Goal: Task Accomplishment & Management: Use online tool/utility

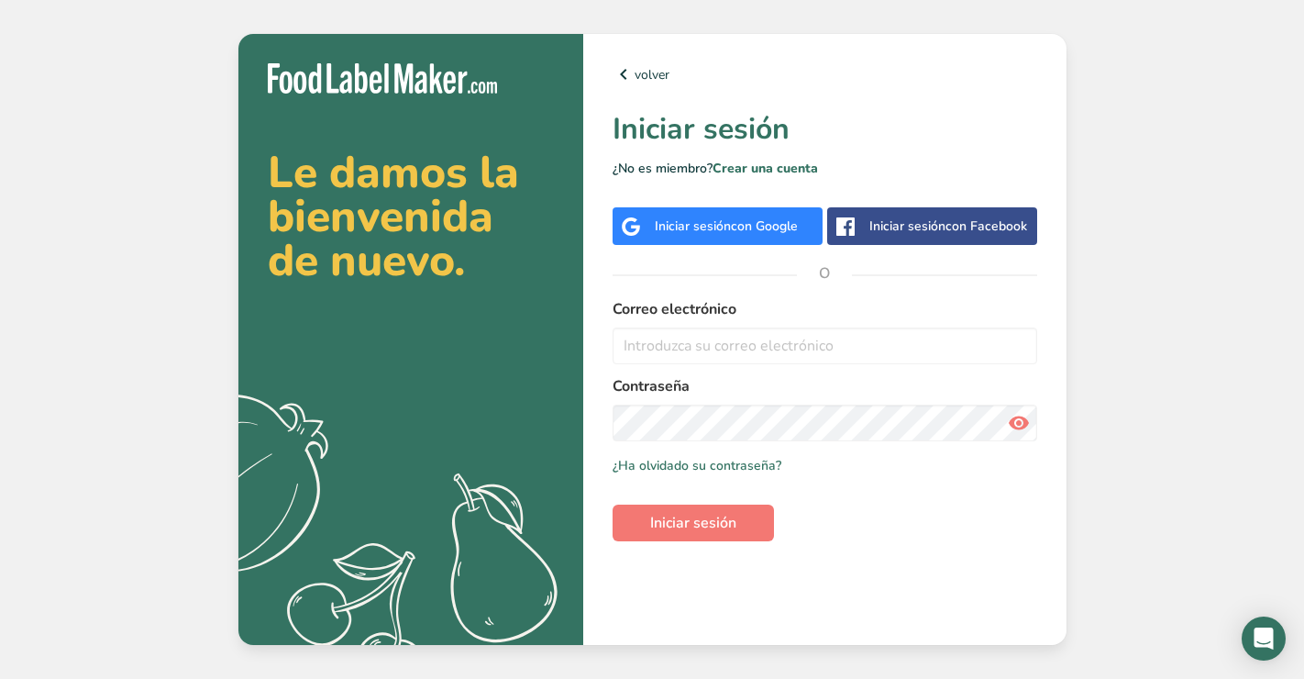
click at [797, 223] on span "con Google" at bounding box center [764, 225] width 67 height 17
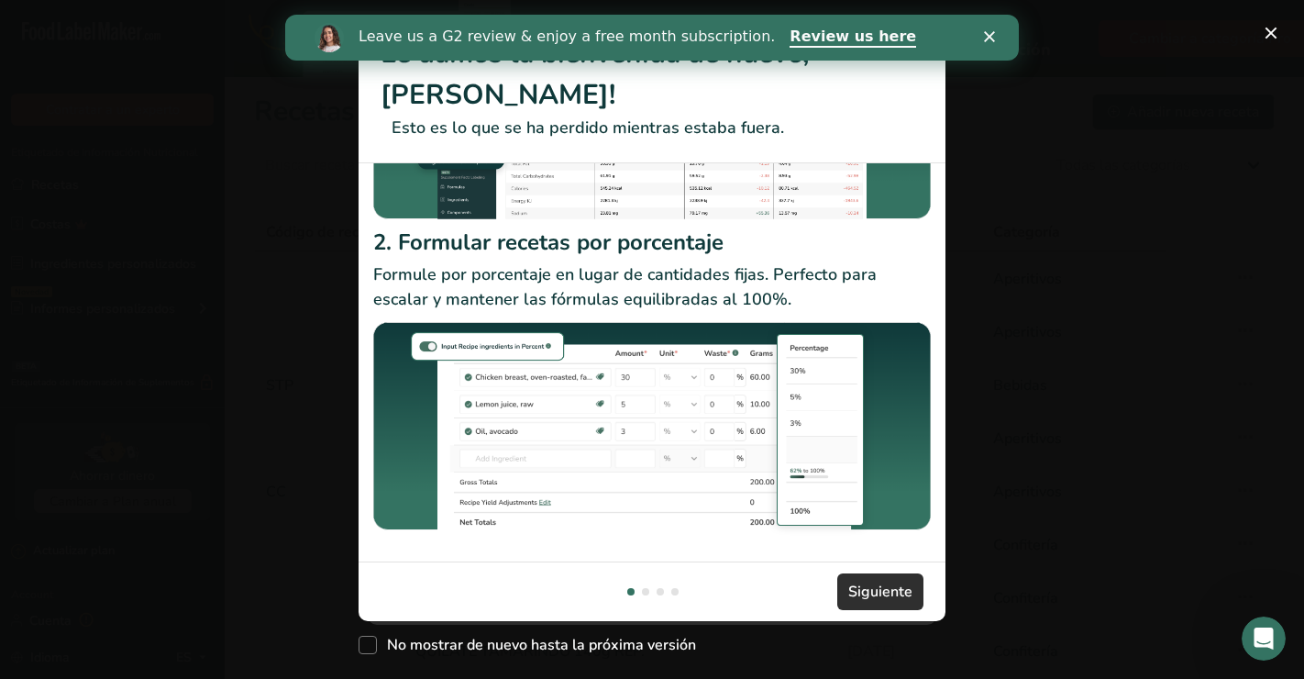
click at [865, 591] on span "Siguiente" at bounding box center [881, 592] width 64 height 22
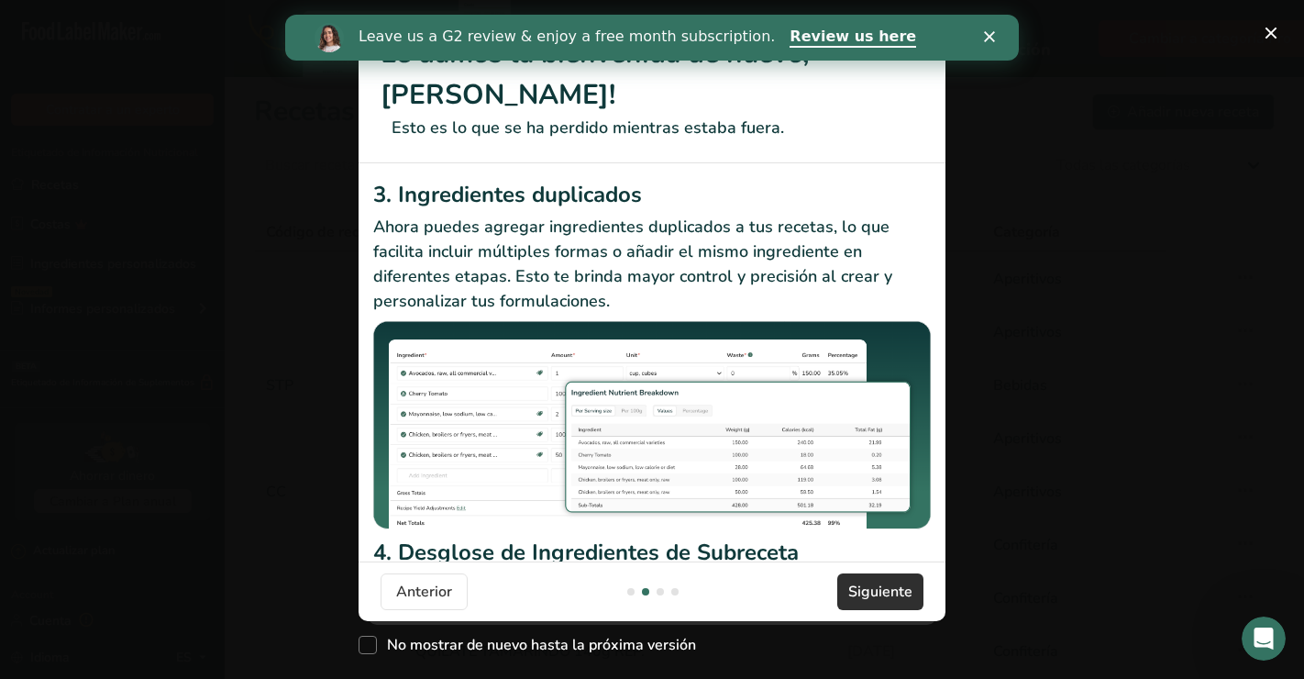
click at [865, 591] on span "Siguiente" at bounding box center [881, 592] width 64 height 22
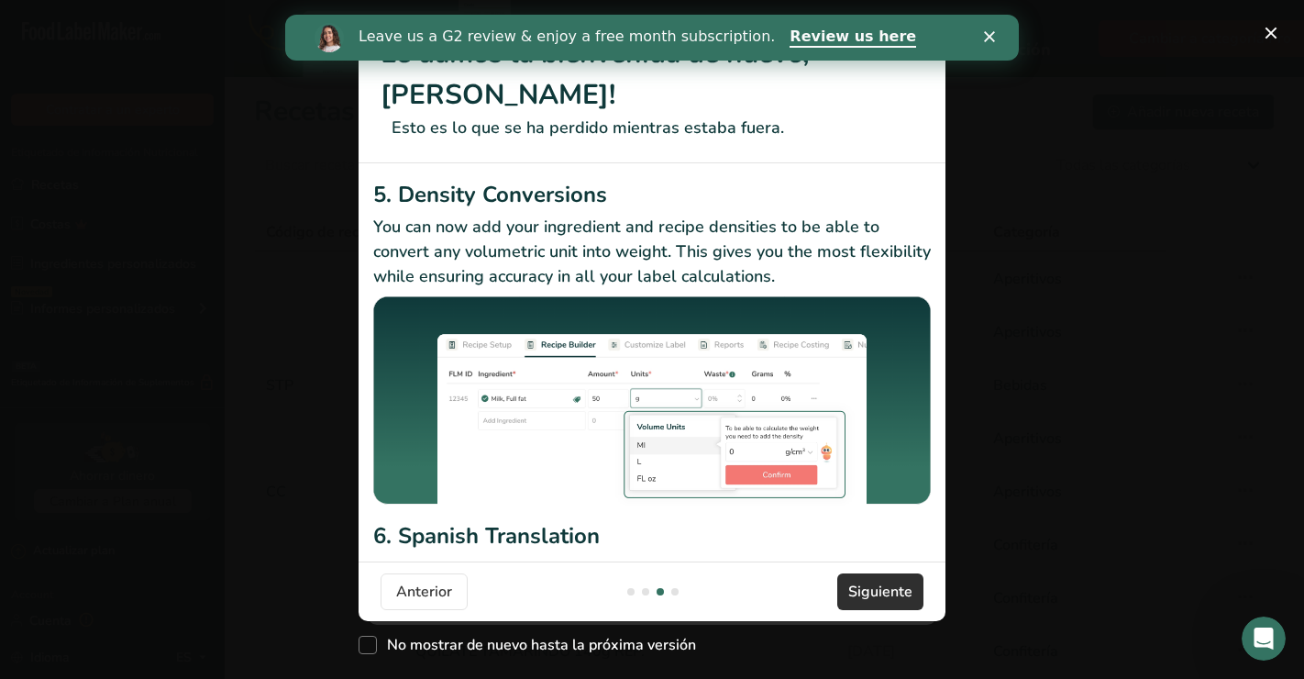
click at [865, 591] on span "Siguiente" at bounding box center [881, 592] width 64 height 22
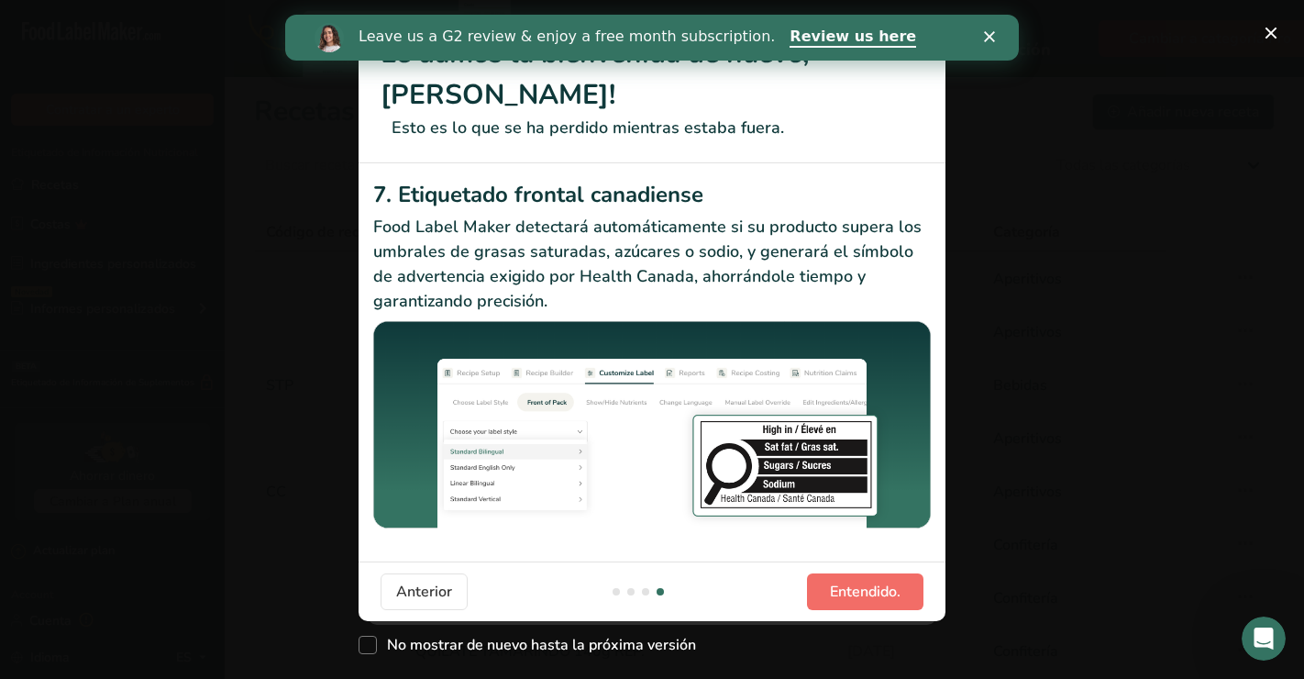
click at [865, 591] on span "Entendido." at bounding box center [865, 592] width 71 height 22
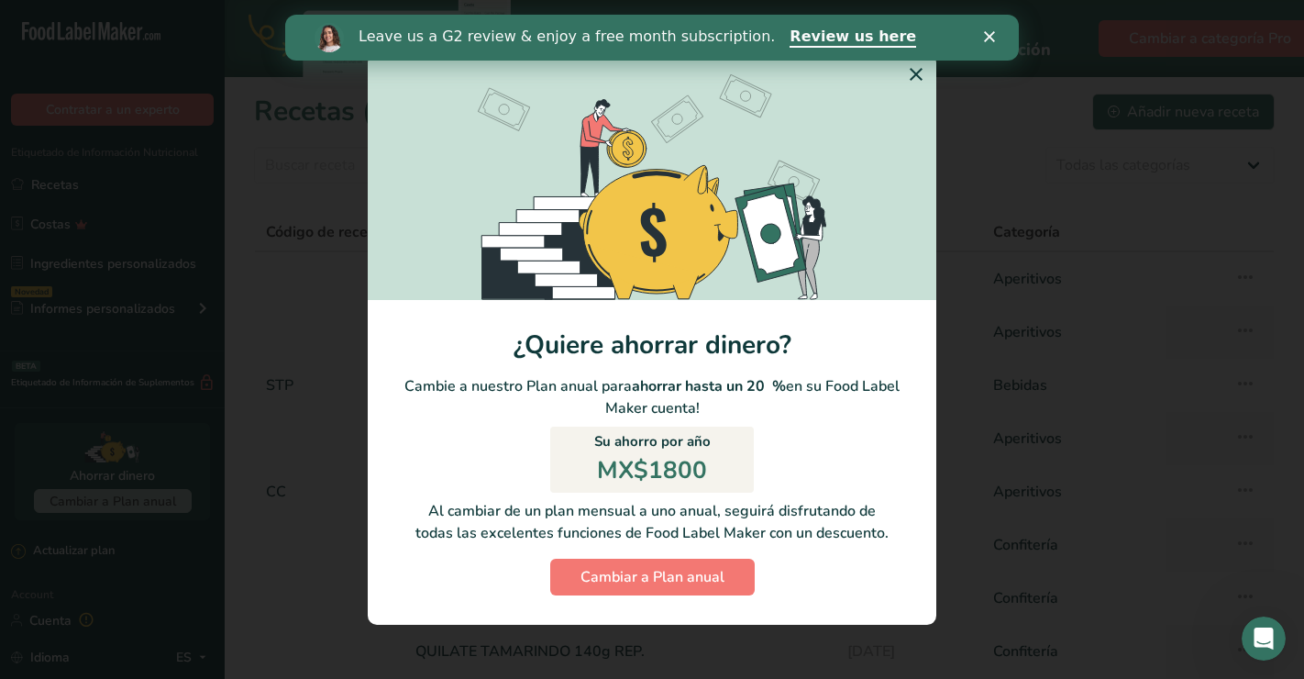
click at [915, 74] on icon "Switch to Yearly Modal" at bounding box center [916, 74] width 22 height 33
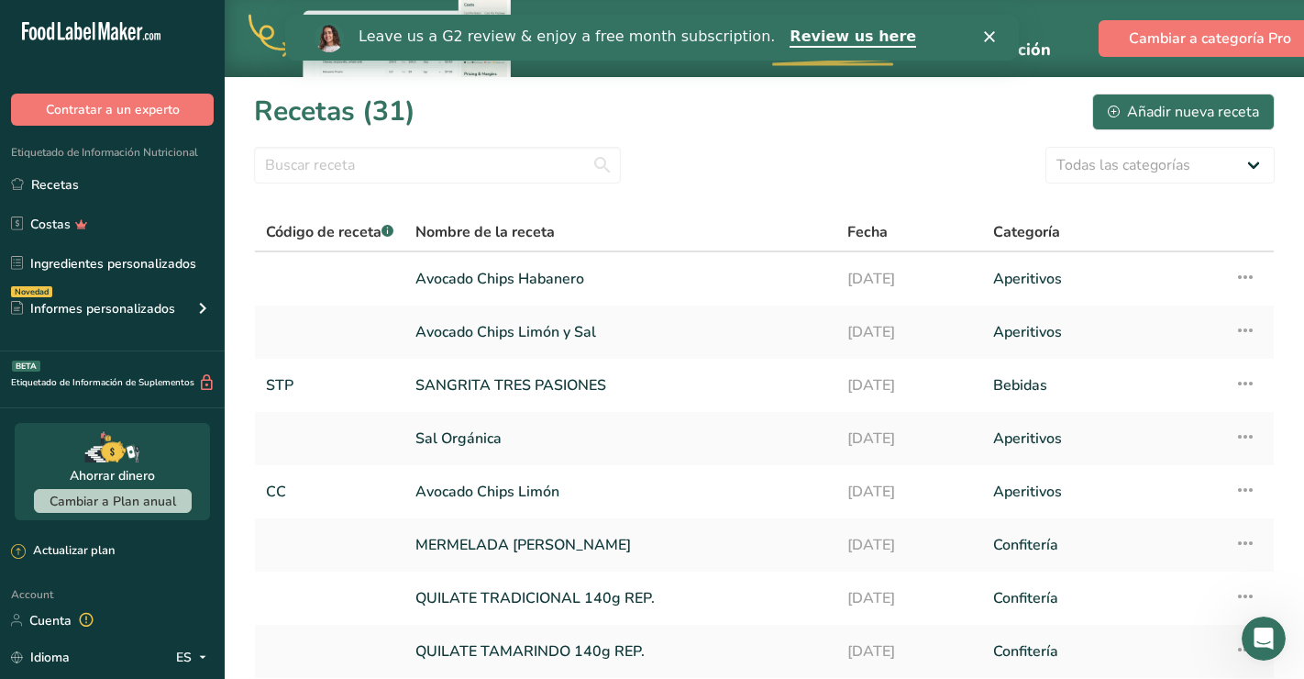
click at [991, 41] on icon "Cerrar" at bounding box center [989, 36] width 11 height 11
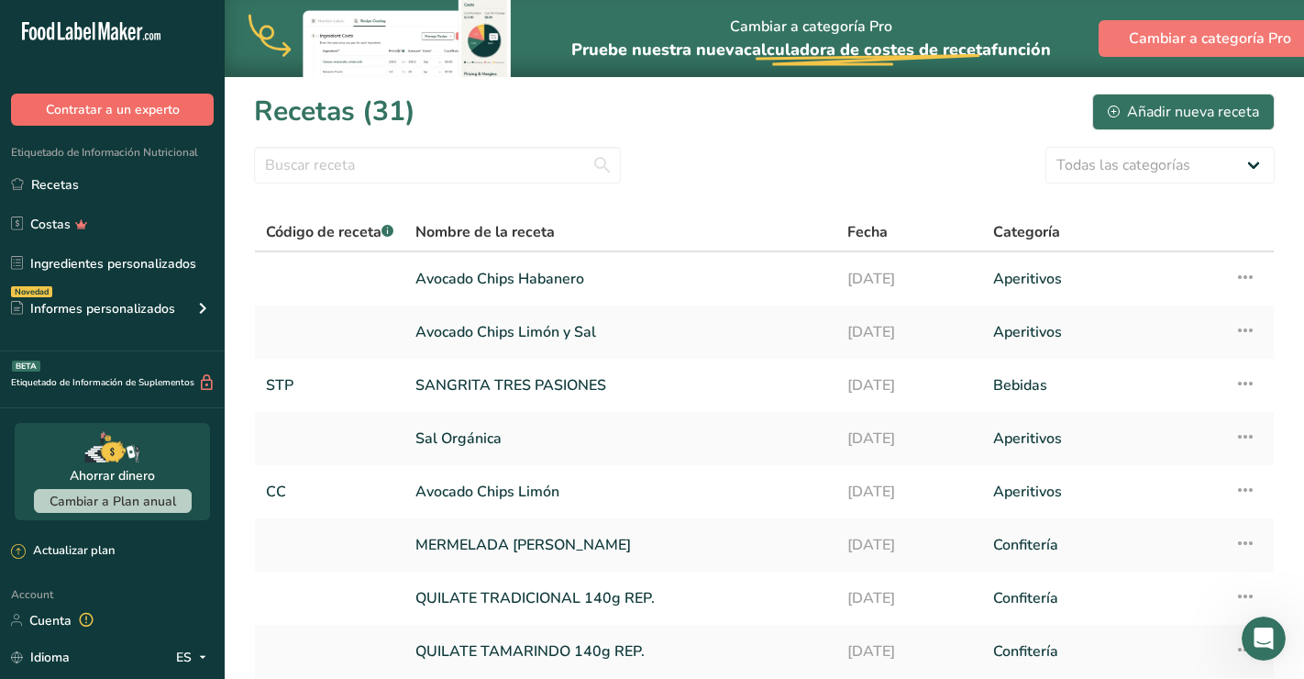
click at [80, 110] on button "Contratar a un experto" at bounding box center [112, 110] width 203 height 32
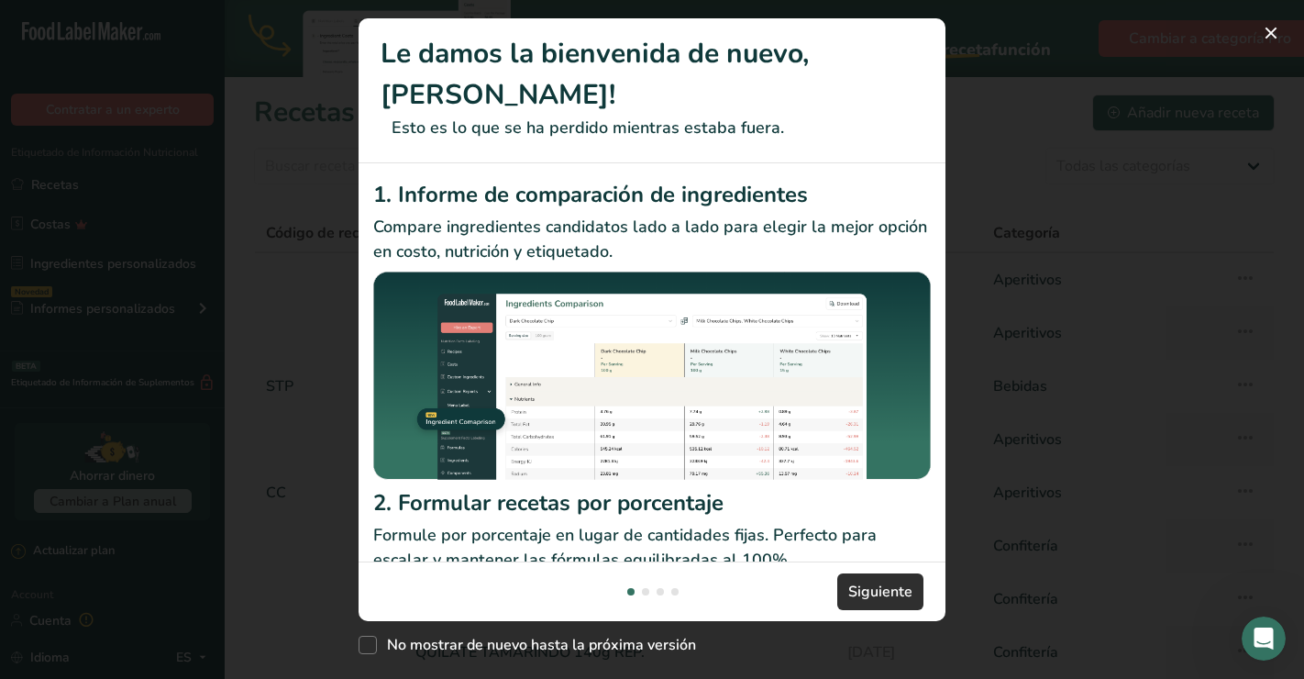
click at [882, 582] on span "Siguiente" at bounding box center [881, 592] width 64 height 22
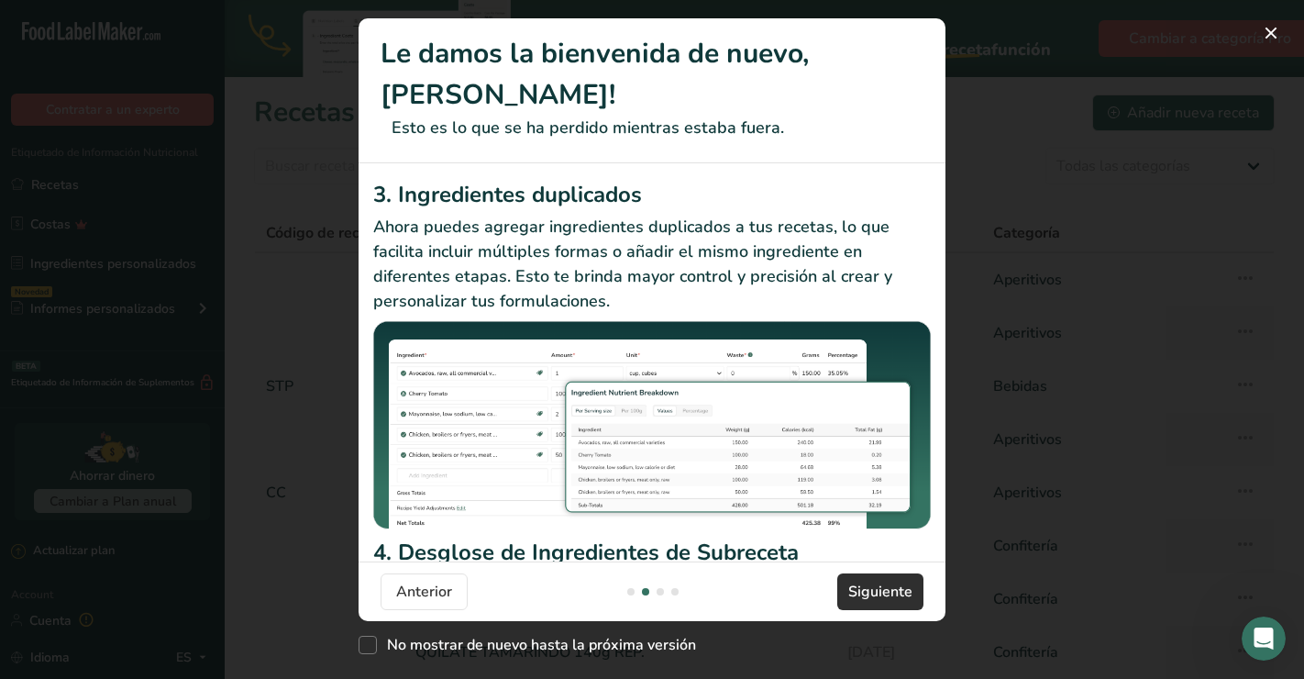
click at [892, 593] on span "Siguiente" at bounding box center [881, 592] width 64 height 22
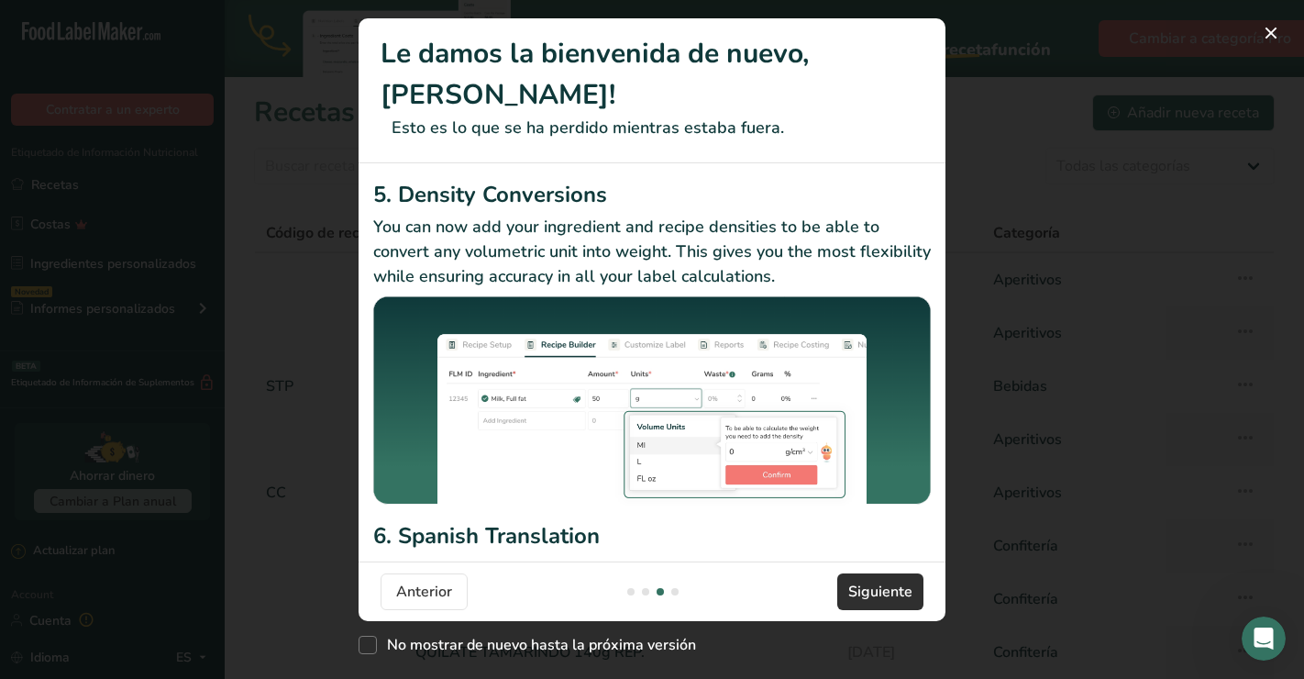
click at [892, 593] on span "Siguiente" at bounding box center [881, 592] width 64 height 22
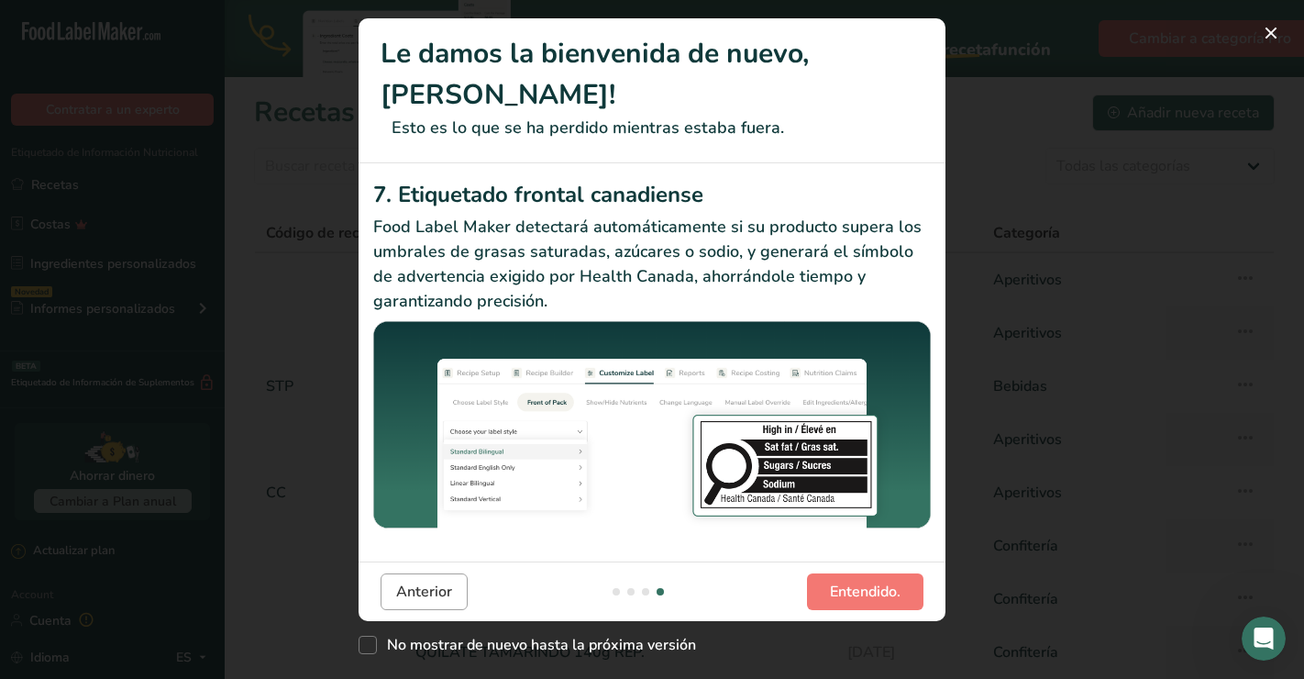
click at [423, 583] on span "Anterior" at bounding box center [424, 592] width 56 height 22
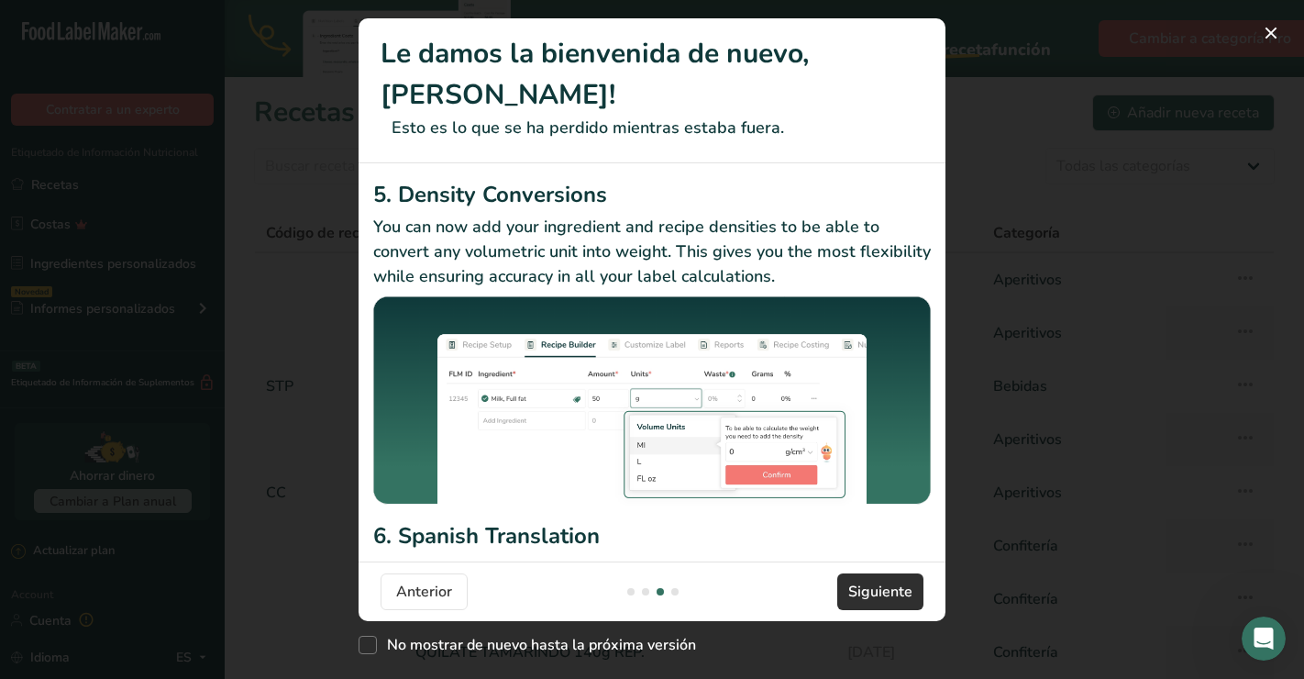
click at [883, 603] on button "Siguiente" at bounding box center [881, 591] width 86 height 37
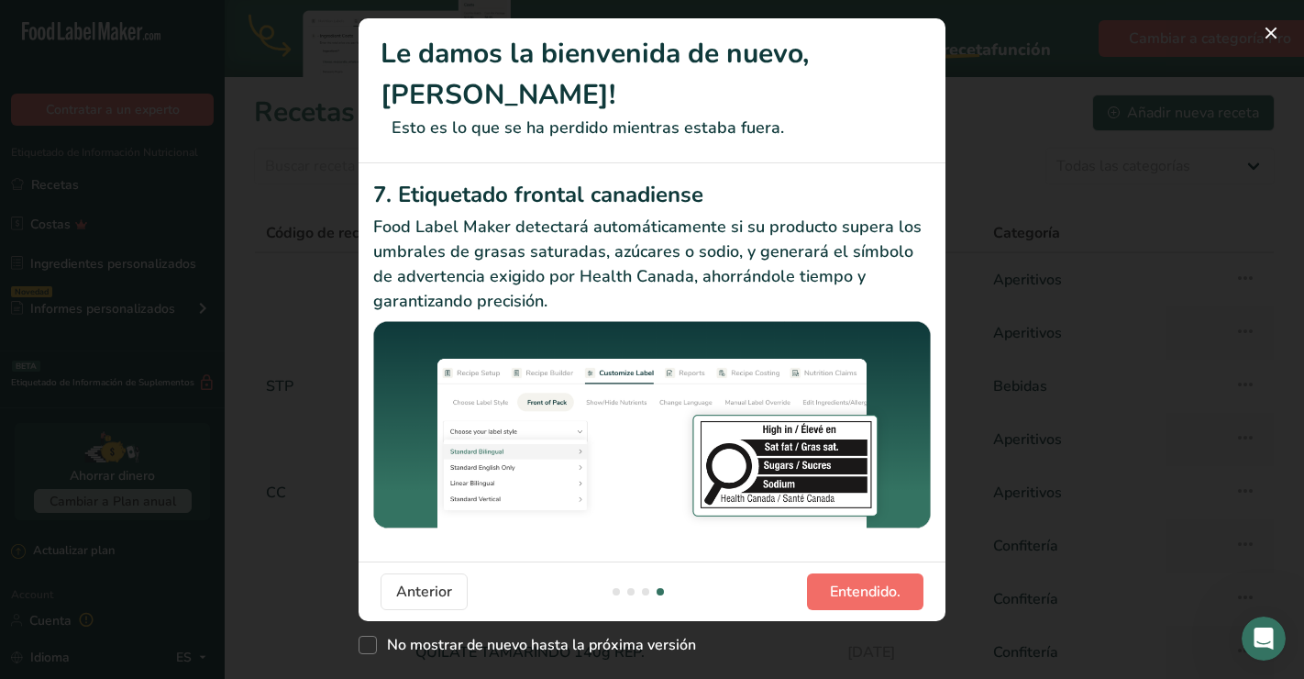
click at [872, 590] on span "Entendido." at bounding box center [865, 592] width 71 height 22
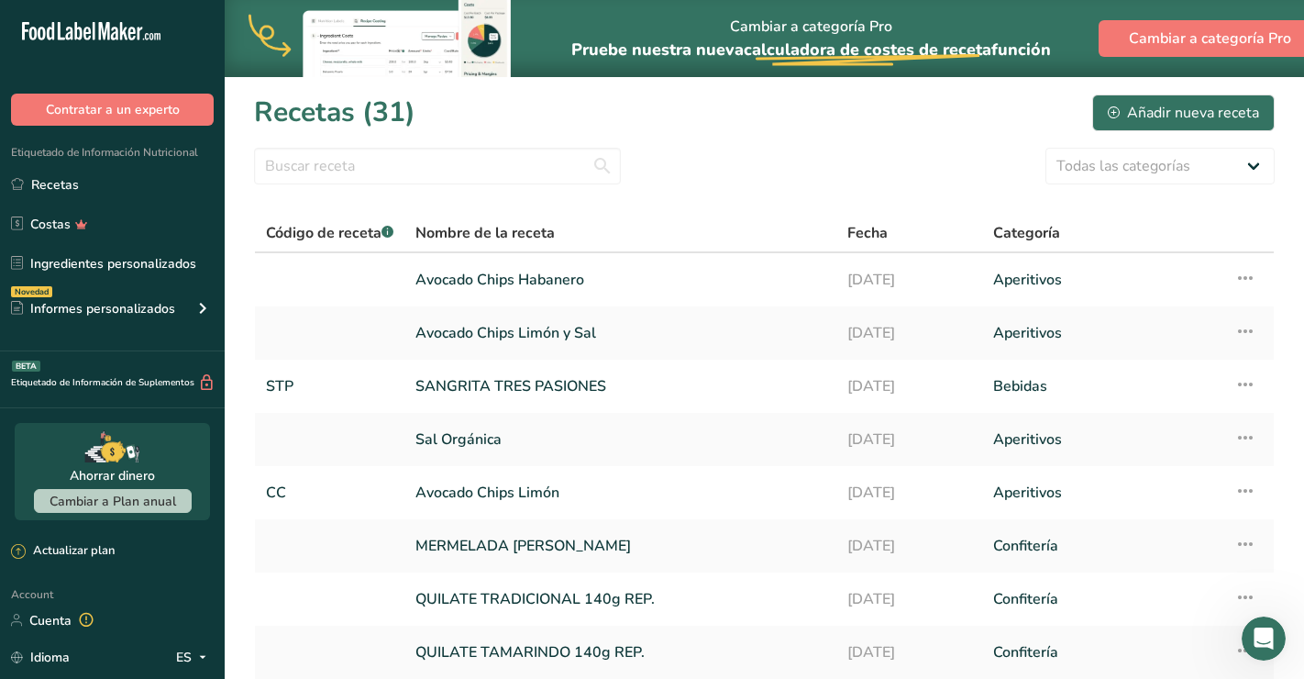
click at [1101, 92] on div "Recetas (31) Añadir nueva receta" at bounding box center [764, 112] width 1021 height 41
click at [467, 392] on link "SANGRITA TRES PASIONES" at bounding box center [621, 386] width 410 height 39
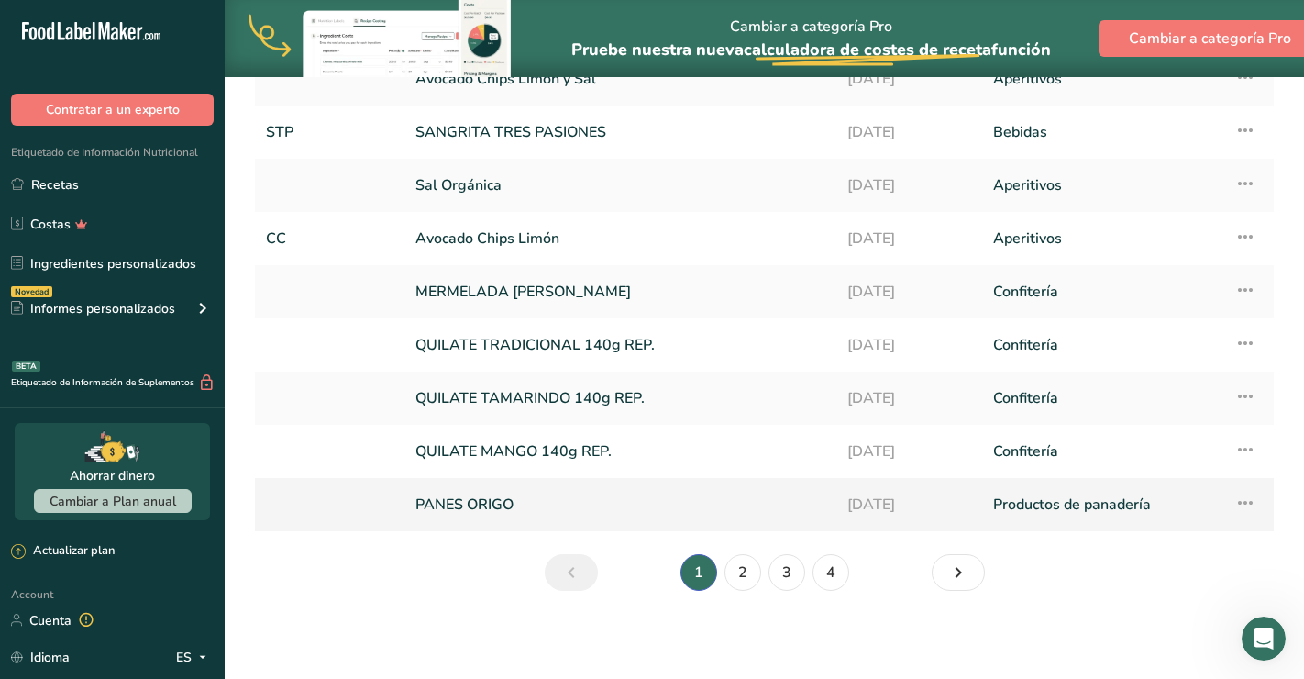
scroll to position [254, 0]
click at [483, 501] on link "PANES ORIGO" at bounding box center [621, 504] width 410 height 39
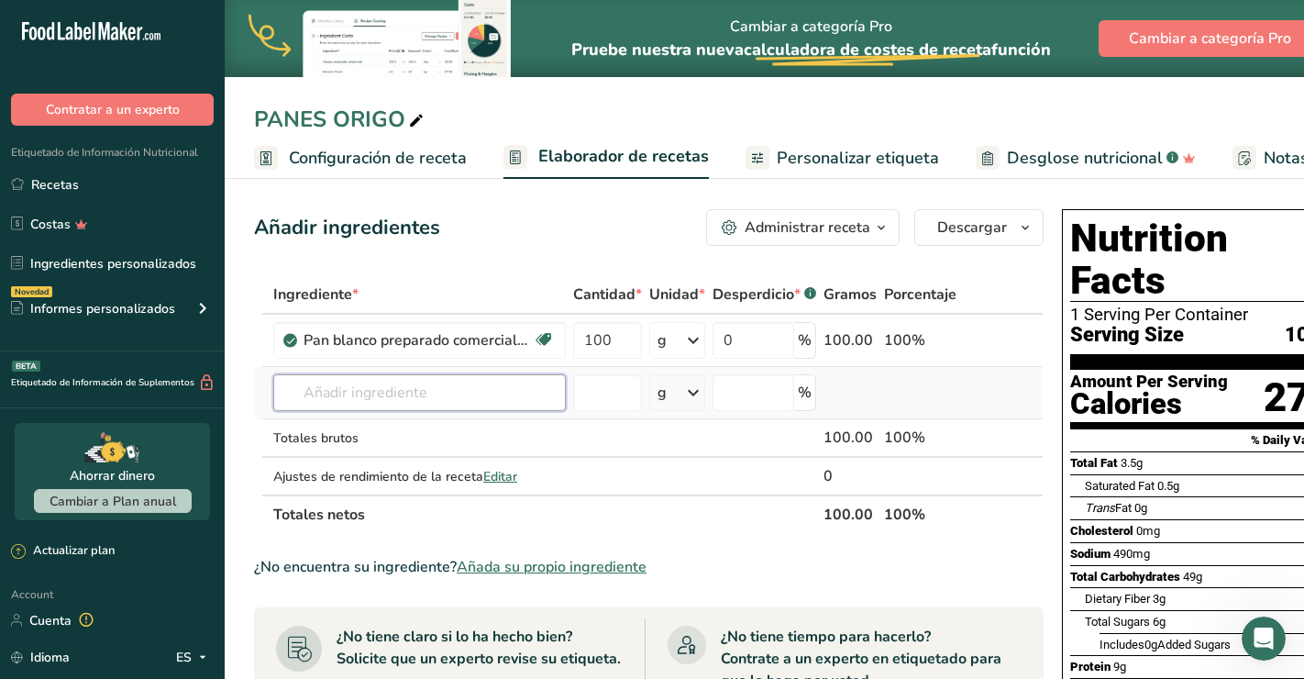
click at [390, 386] on input "text" at bounding box center [419, 392] width 293 height 37
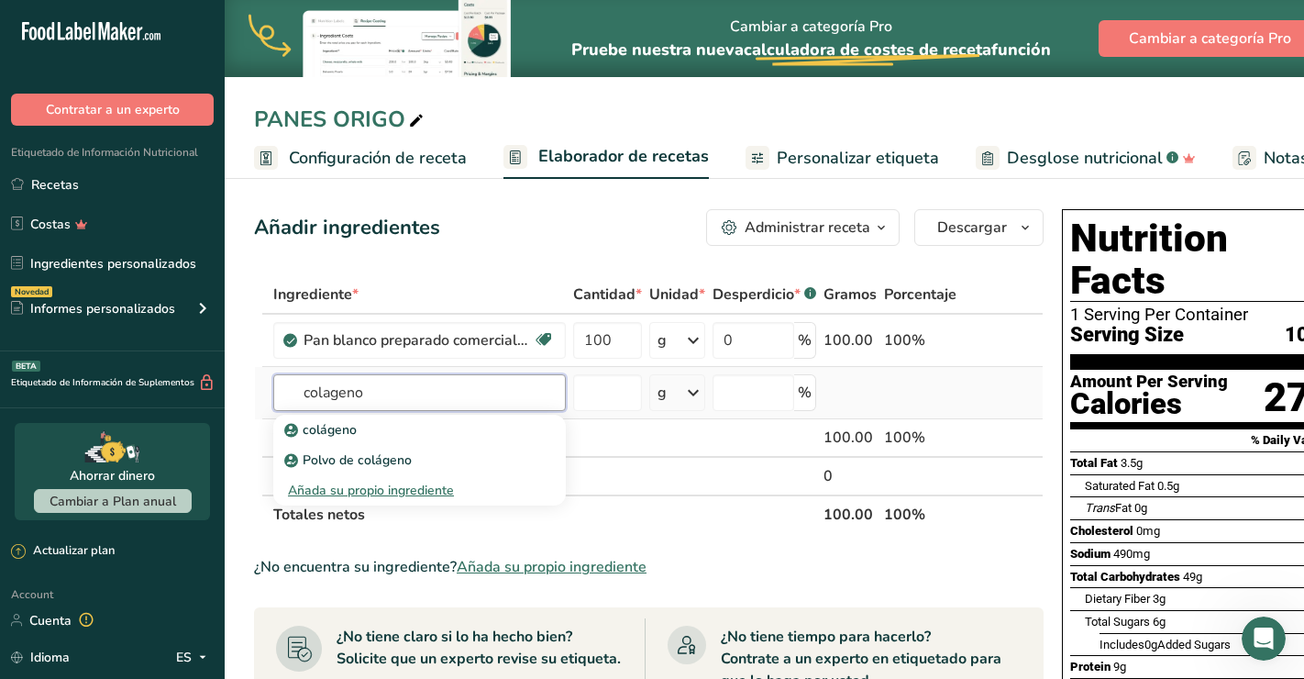
type input "colágeno"
drag, startPoint x: 373, startPoint y: 400, endPoint x: 980, endPoint y: 357, distance: 607.9
click at [980, 357] on td "i" at bounding box center [990, 341] width 61 height 52
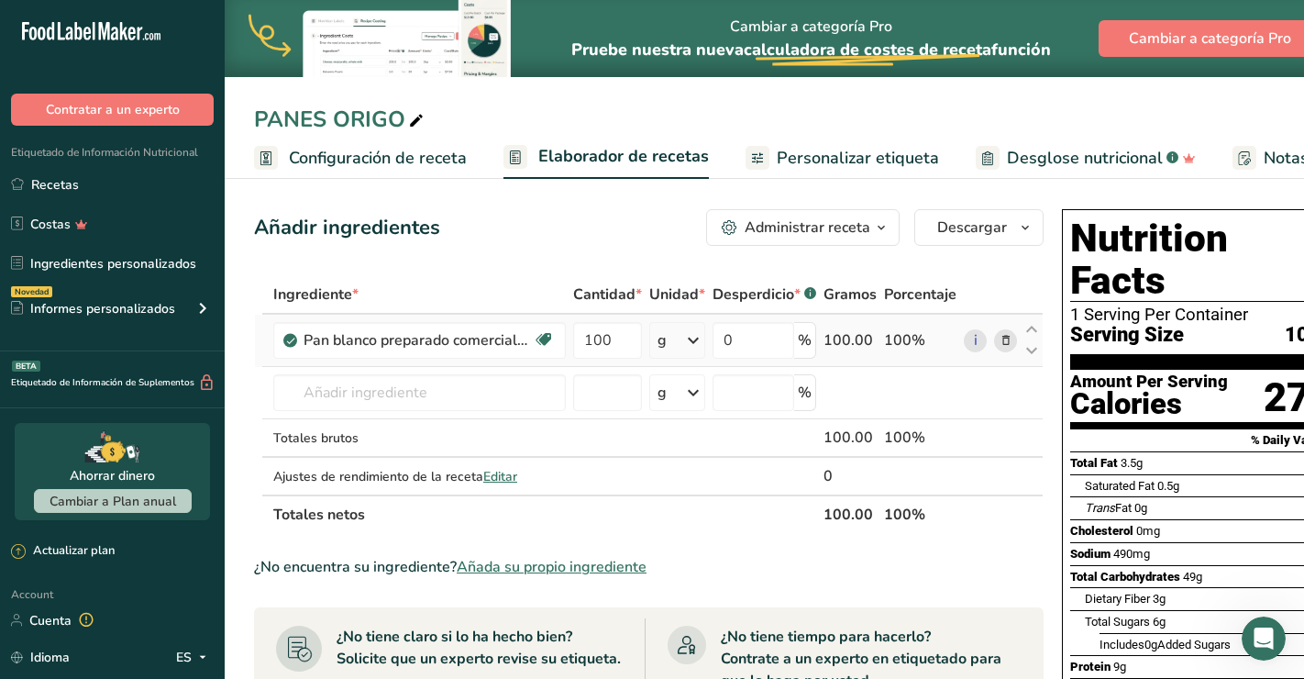
click at [1003, 338] on icon at bounding box center [1006, 340] width 13 height 19
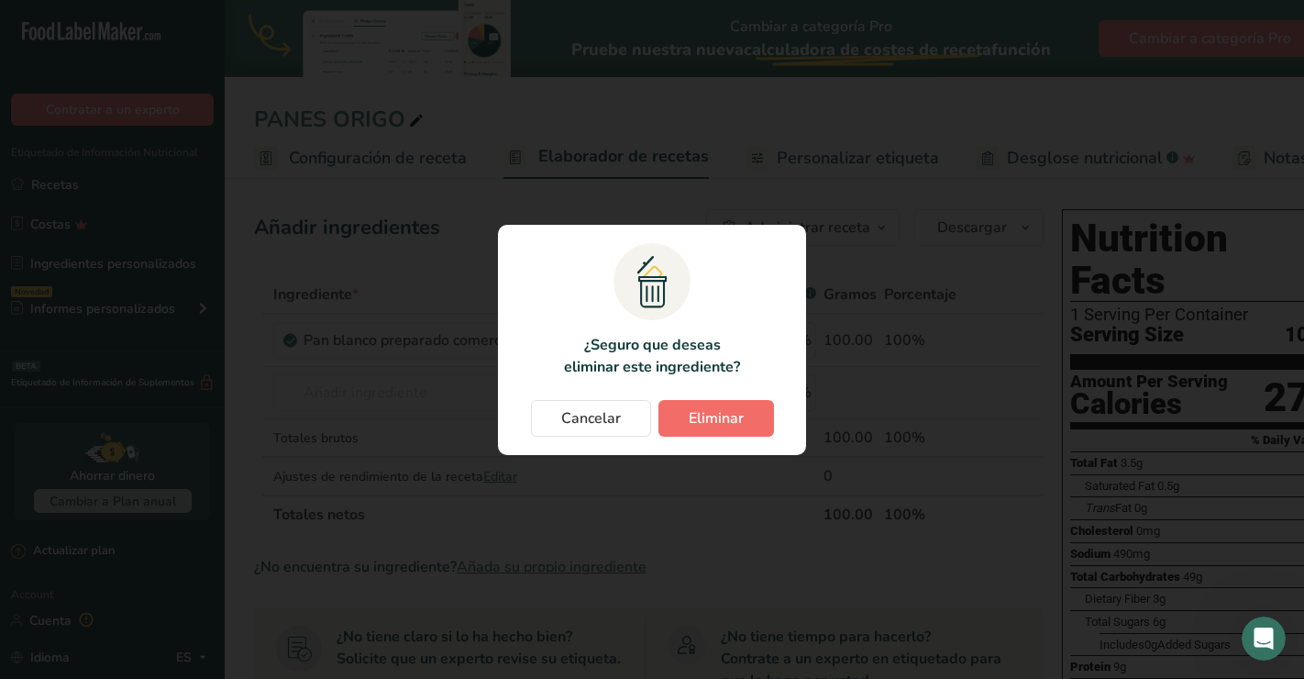
click at [724, 423] on span "Eliminar" at bounding box center [716, 418] width 55 height 22
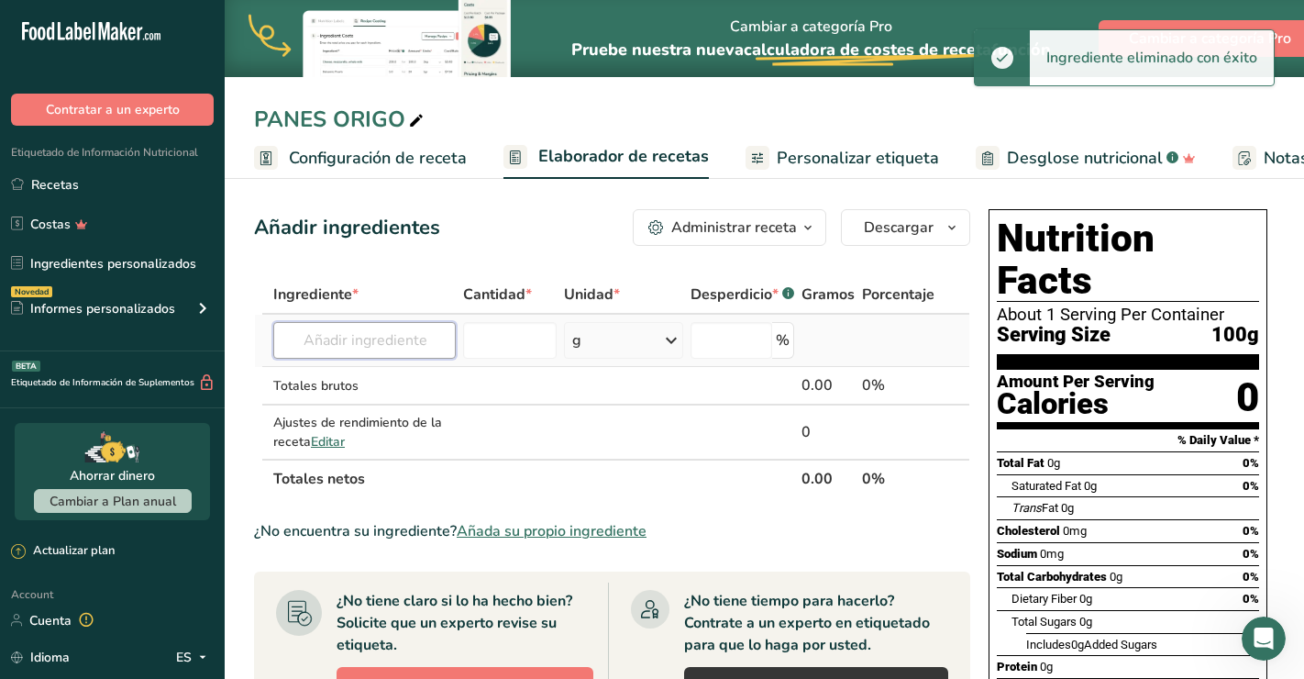
click at [349, 342] on input "text" at bounding box center [364, 340] width 183 height 37
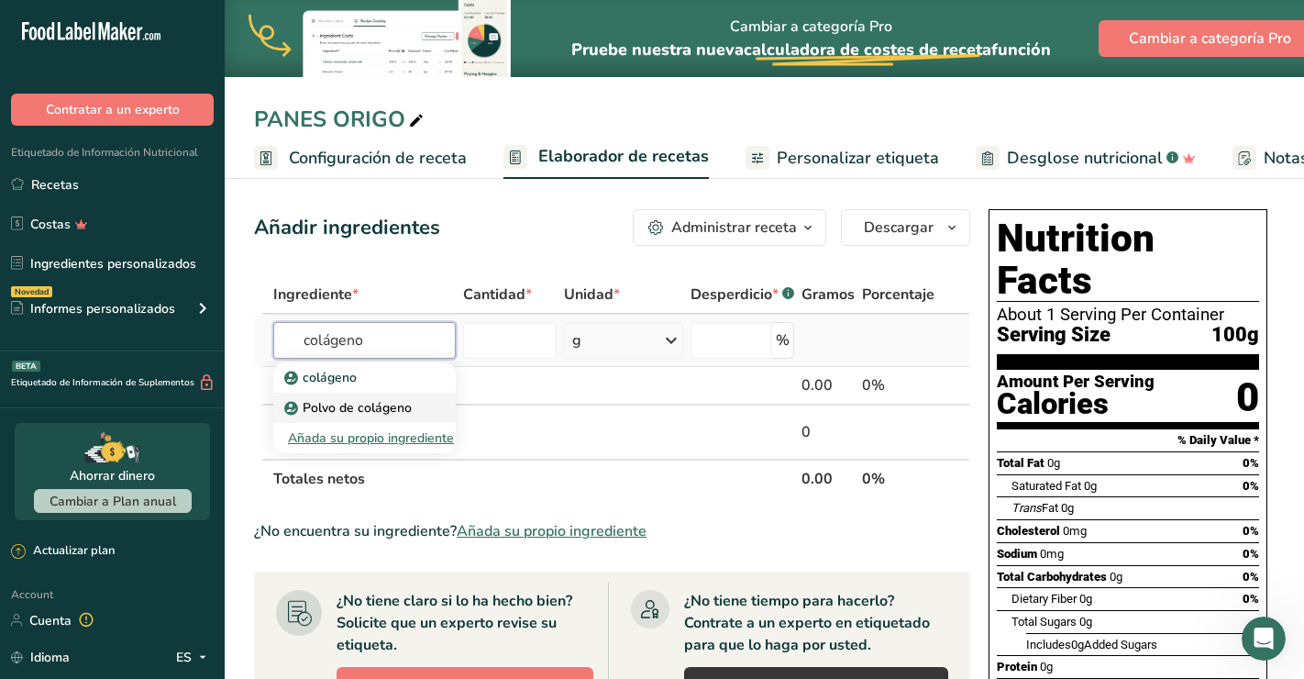
type input "Collagen Powder"
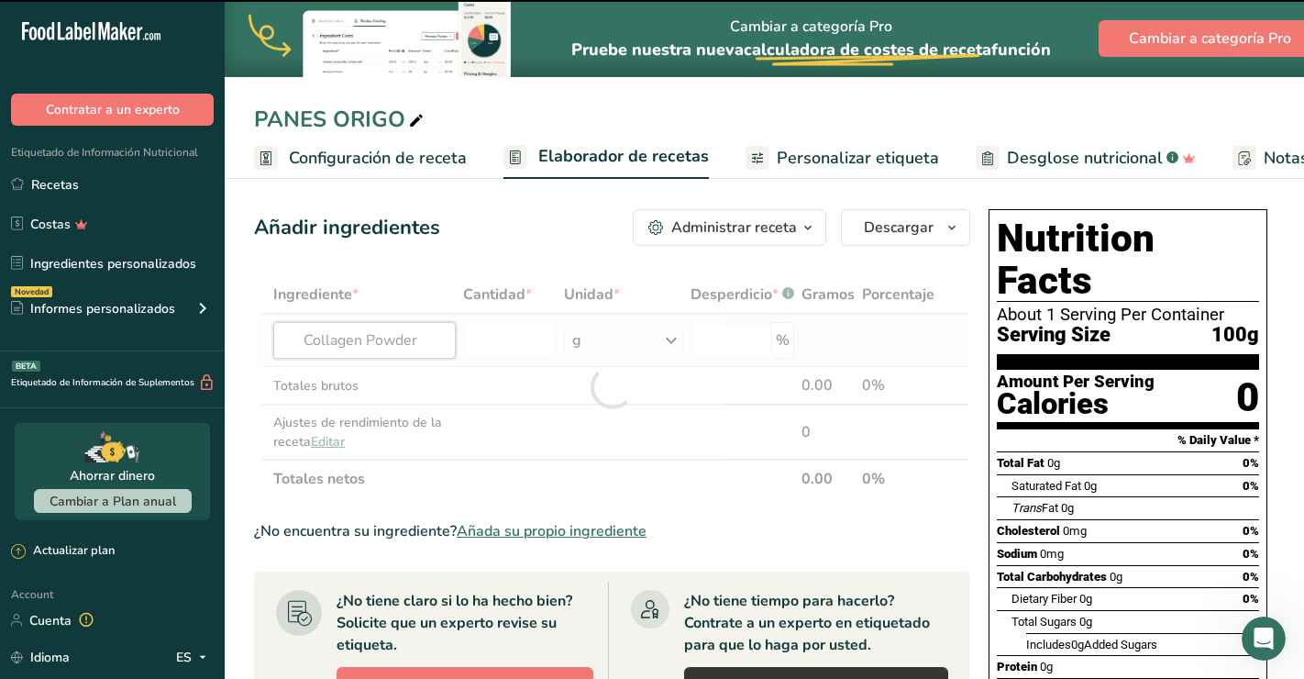
type input "0"
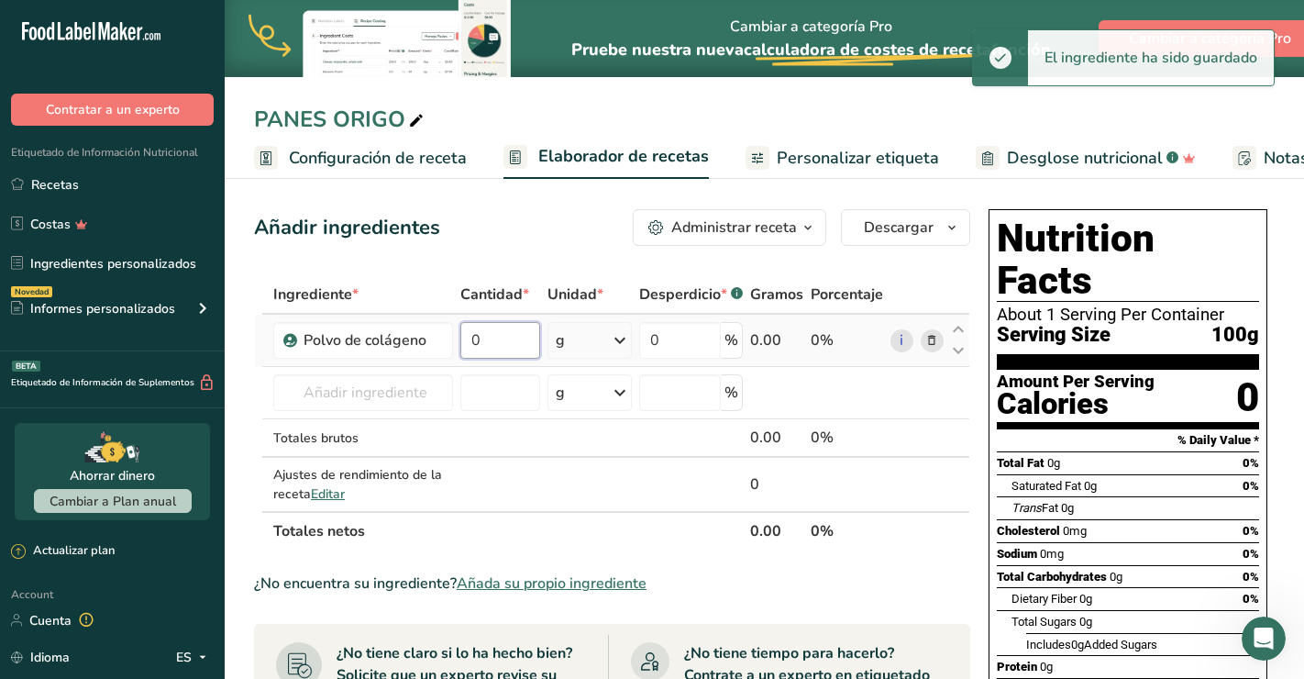
click at [484, 333] on input "0" at bounding box center [500, 340] width 80 height 37
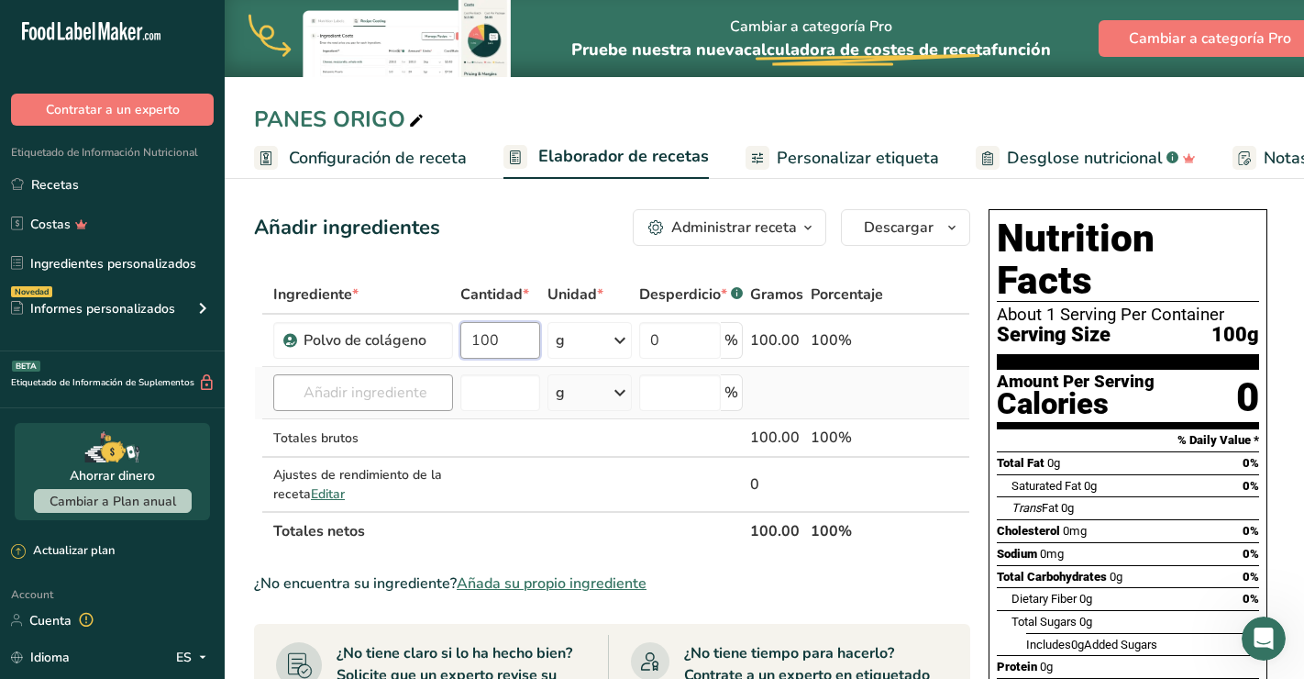
type input "100"
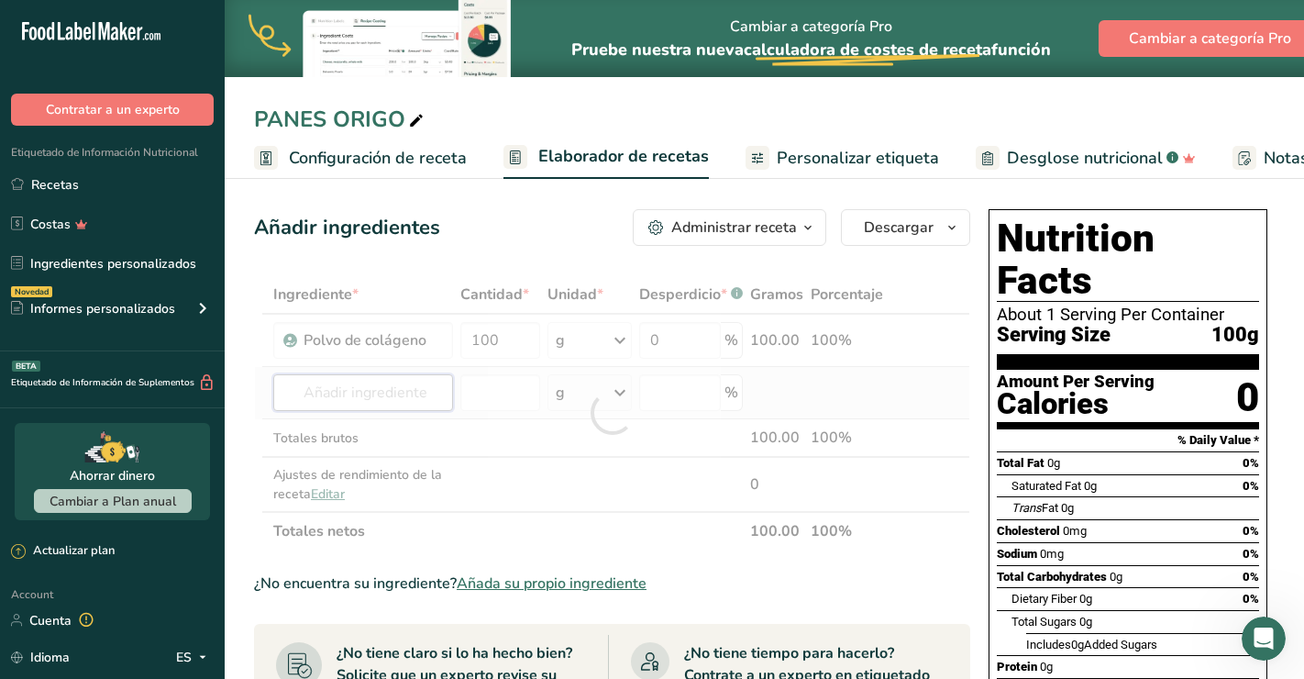
click at [350, 374] on div "Ingrediente * Cantidad * Unidad * Desperdicio * .a-a{fill:#347362;}.b-a{fill:#f…" at bounding box center [612, 412] width 716 height 275
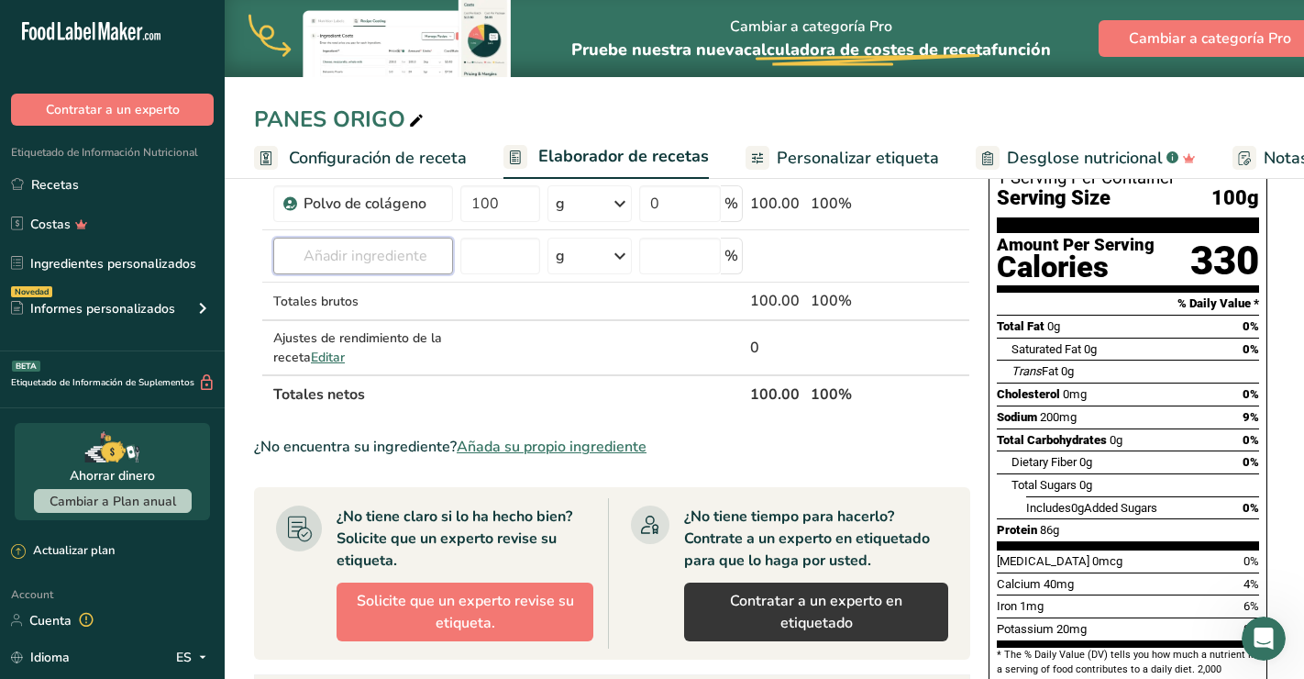
scroll to position [138, 0]
